Goal: Find specific page/section: Find specific page/section

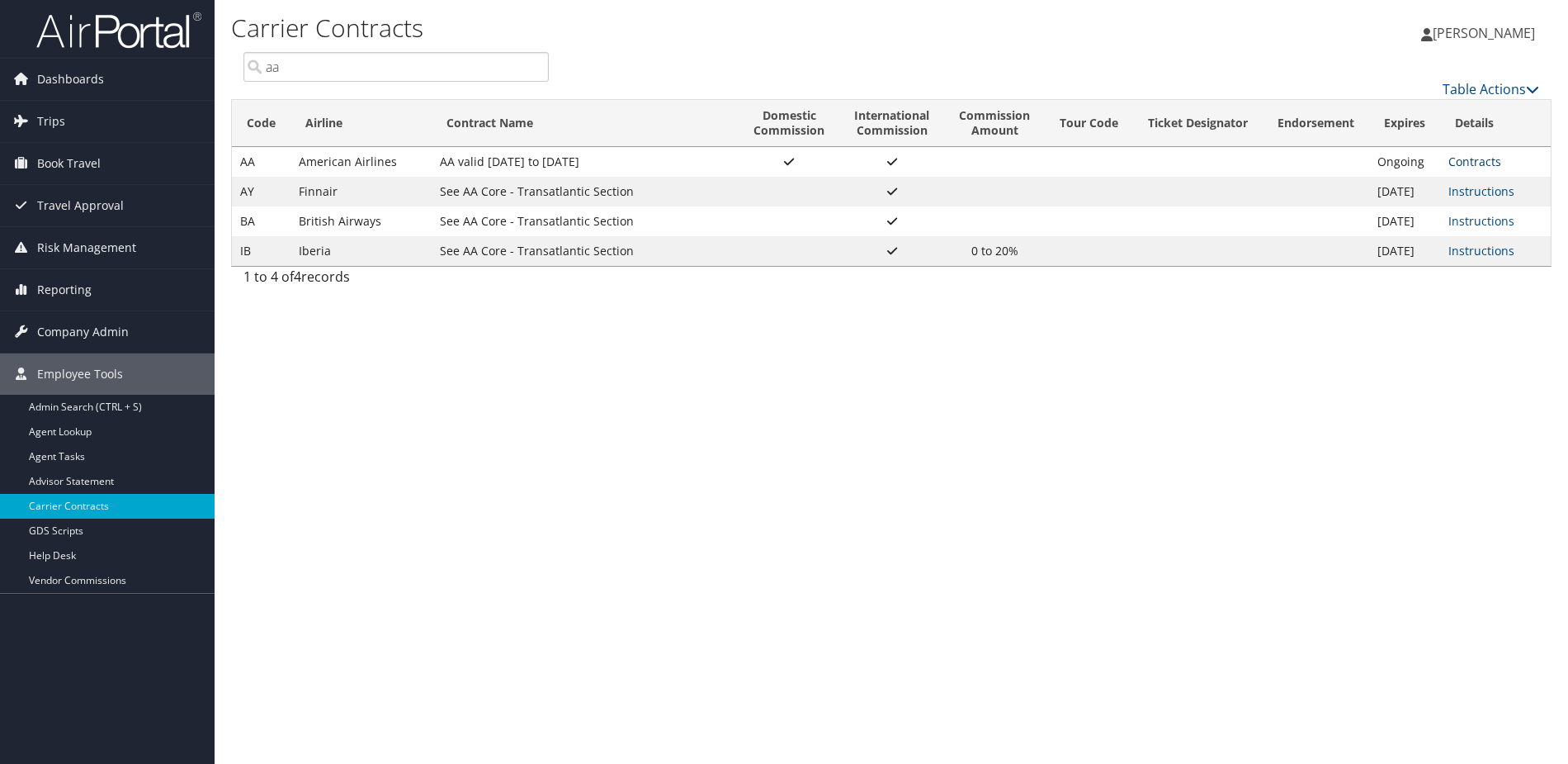
type input "aa"
click at [1498, 158] on link "Contracts" at bounding box center [1475, 161] width 53 height 16
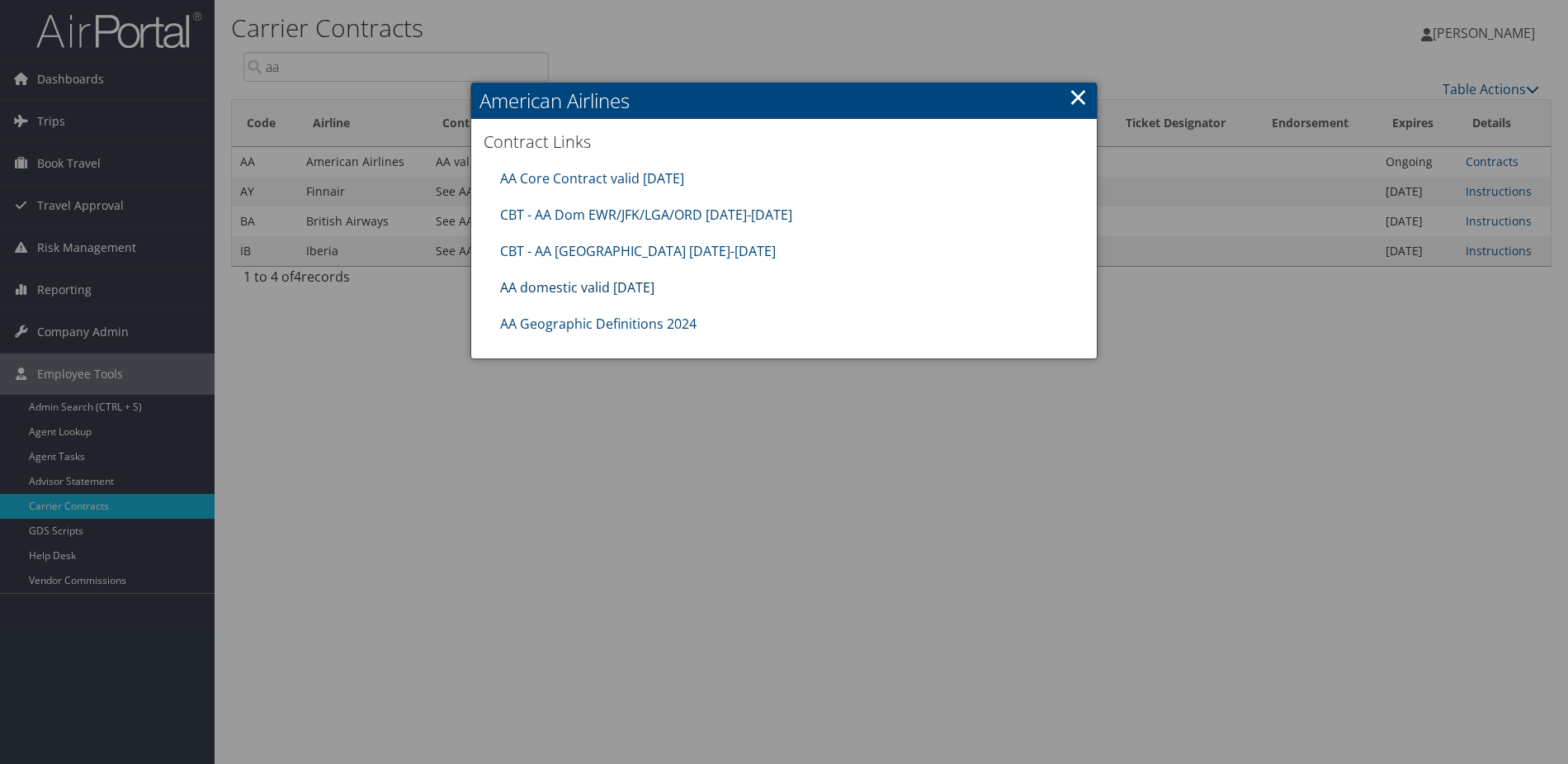
click at [602, 283] on link "AA domestic valid [DATE]" at bounding box center [576, 287] width 154 height 18
click at [628, 174] on link "AA Core Contract valid [DATE]" at bounding box center [591, 178] width 184 height 18
click at [577, 286] on link "AA domestic valid [DATE]" at bounding box center [576, 287] width 154 height 18
click at [626, 175] on link "AA Core Contract valid [DATE]" at bounding box center [591, 178] width 184 height 18
click at [598, 284] on link "AA domestic valid [DATE]" at bounding box center [576, 287] width 154 height 18
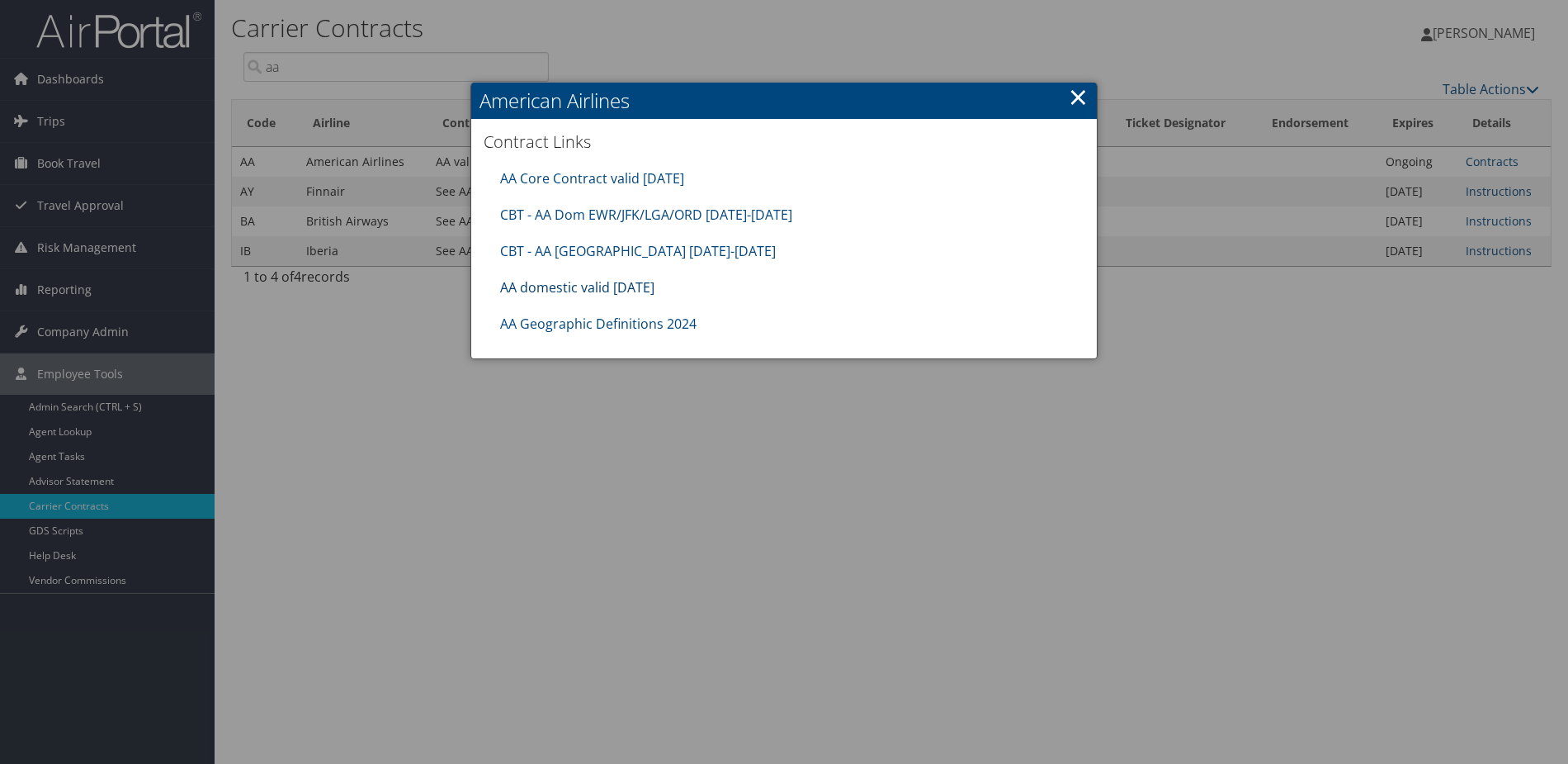
click at [590, 283] on link "AA domestic valid [DATE]" at bounding box center [576, 287] width 154 height 18
